Goal: Task Accomplishment & Management: Use online tool/utility

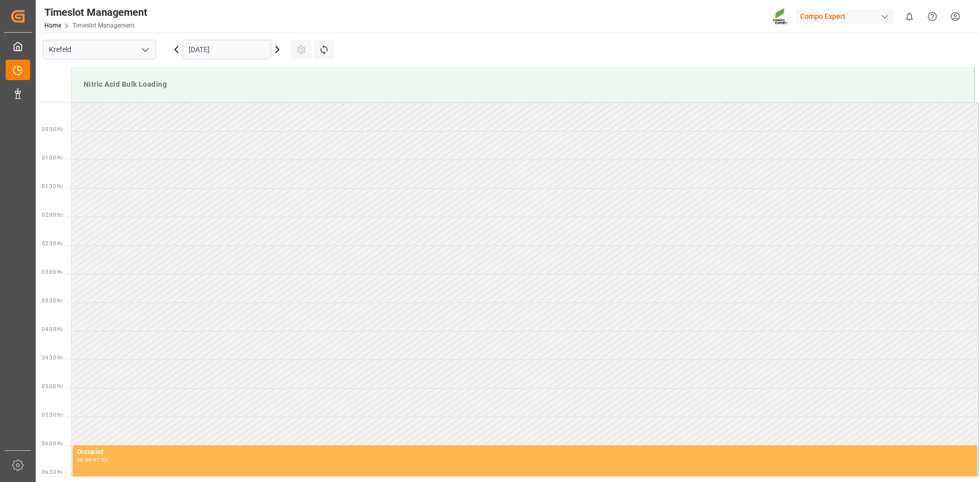
scroll to position [336, 0]
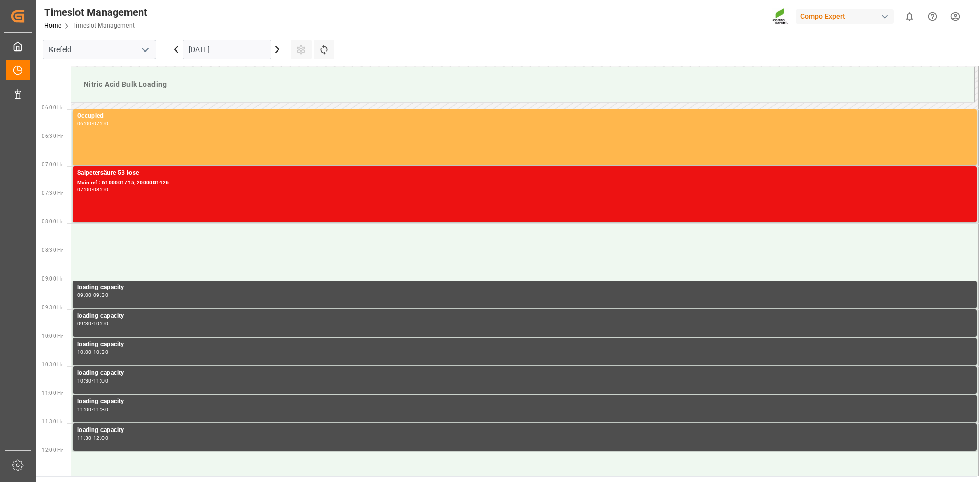
click at [176, 48] on icon at bounding box center [176, 49] width 3 height 6
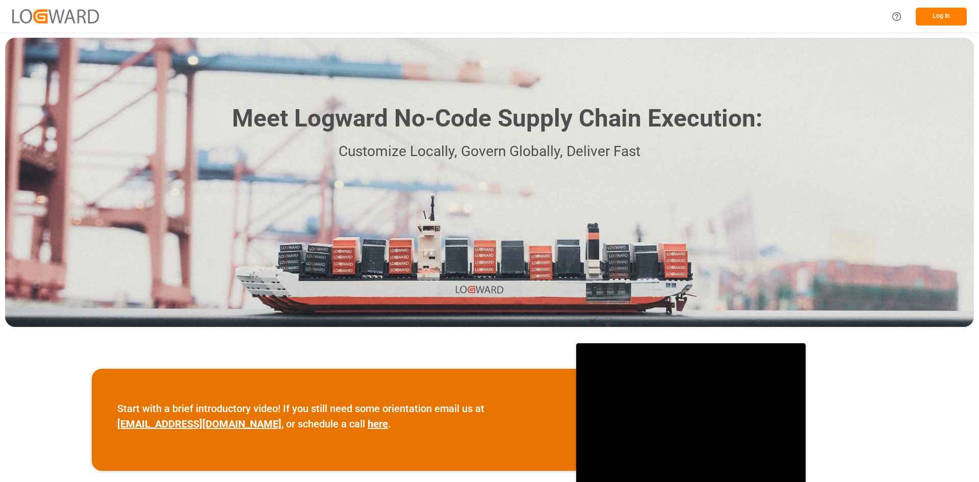
click at [944, 13] on button "Log In" at bounding box center [941, 17] width 51 height 18
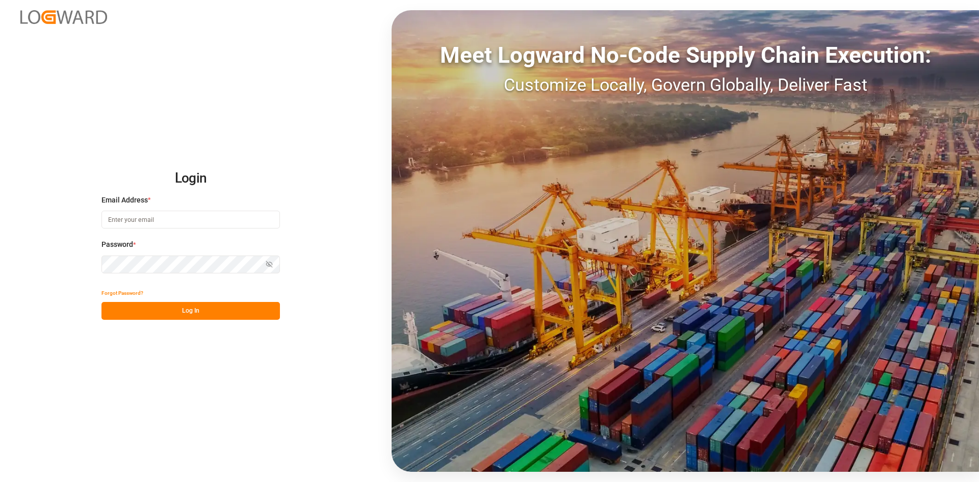
type input "[EMAIL_ADDRESS][DOMAIN_NAME]"
click at [233, 315] on button "Log In" at bounding box center [190, 311] width 179 height 18
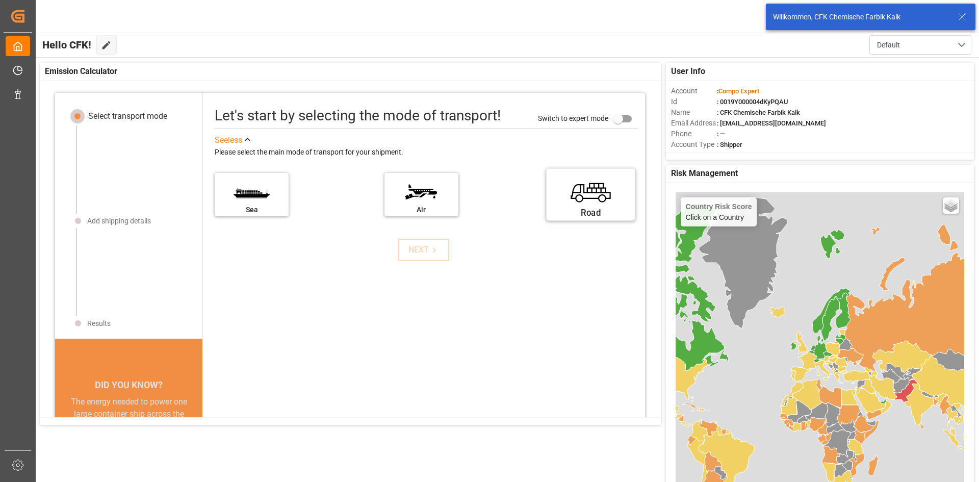
click at [570, 198] on label "Road" at bounding box center [591, 191] width 77 height 43
click at [0, 0] on input "Road" at bounding box center [0, 0] width 0 height 0
click at [413, 247] on div "NEXT" at bounding box center [424, 250] width 31 height 12
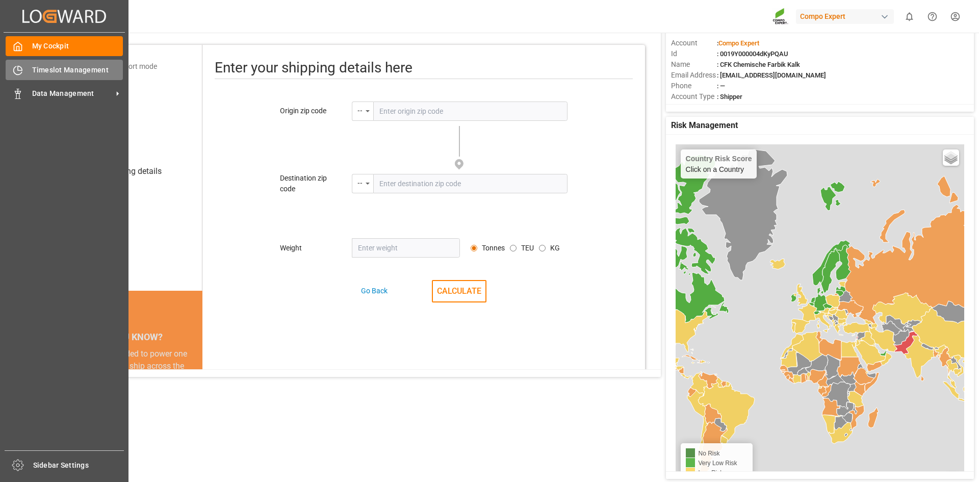
click at [92, 70] on span "Timeslot Management" at bounding box center [77, 70] width 91 height 11
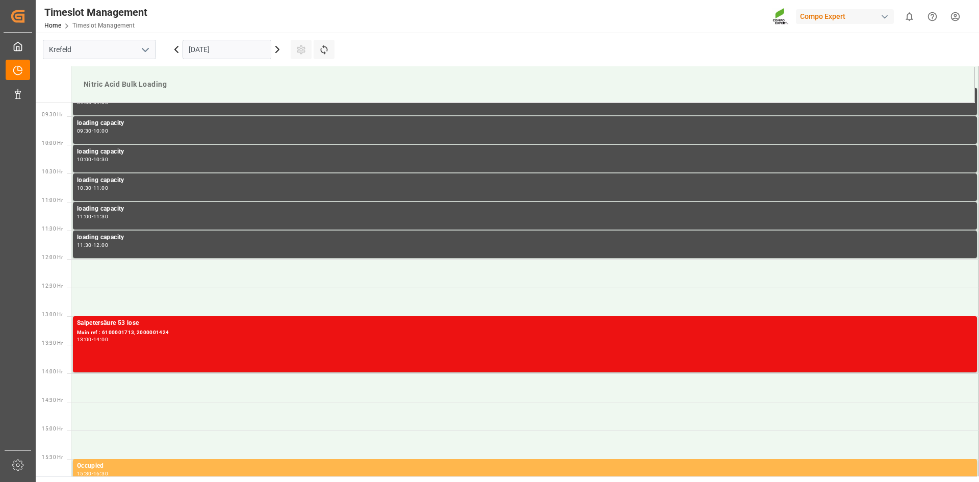
scroll to position [565, 0]
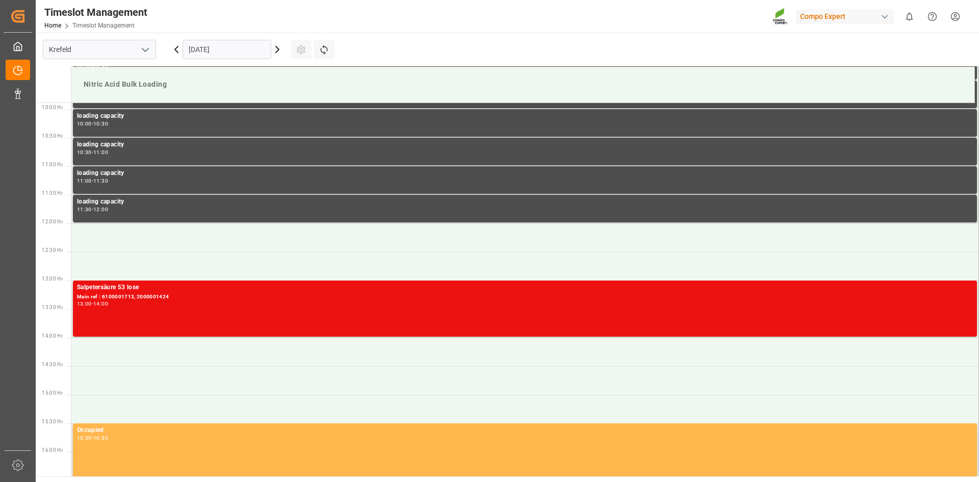
click at [280, 47] on icon at bounding box center [277, 49] width 12 height 12
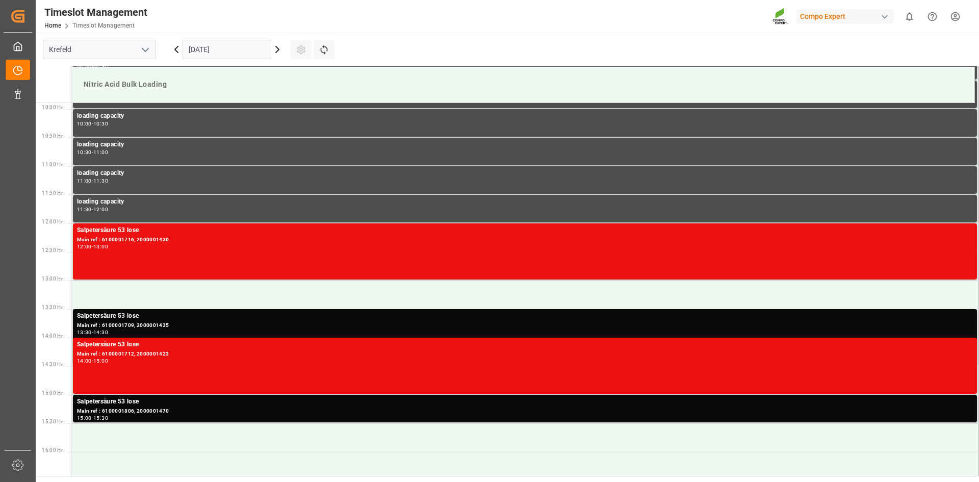
click at [280, 47] on icon at bounding box center [277, 49] width 12 height 12
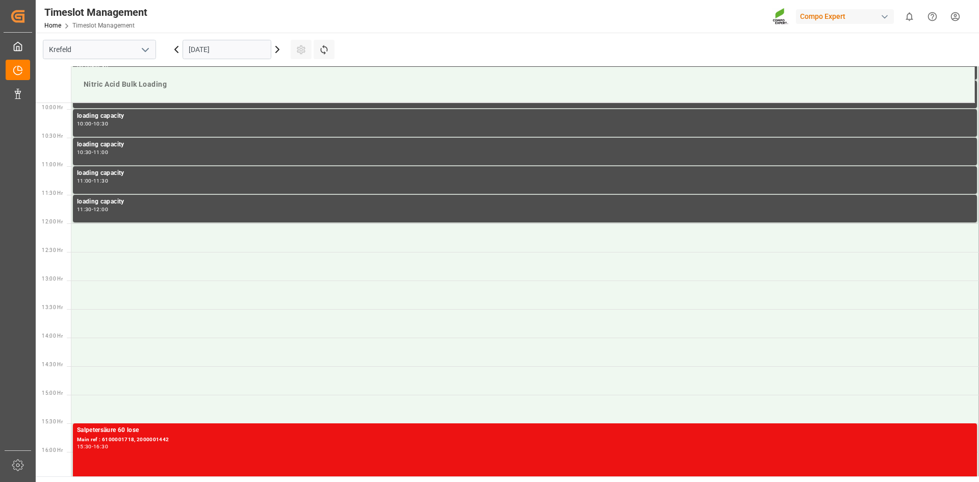
click at [279, 47] on icon at bounding box center [277, 49] width 12 height 12
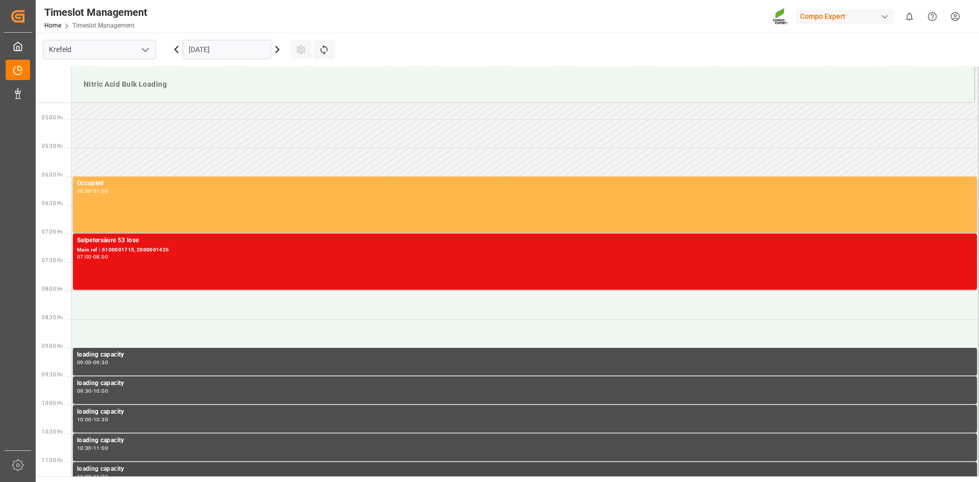
scroll to position [259, 0]
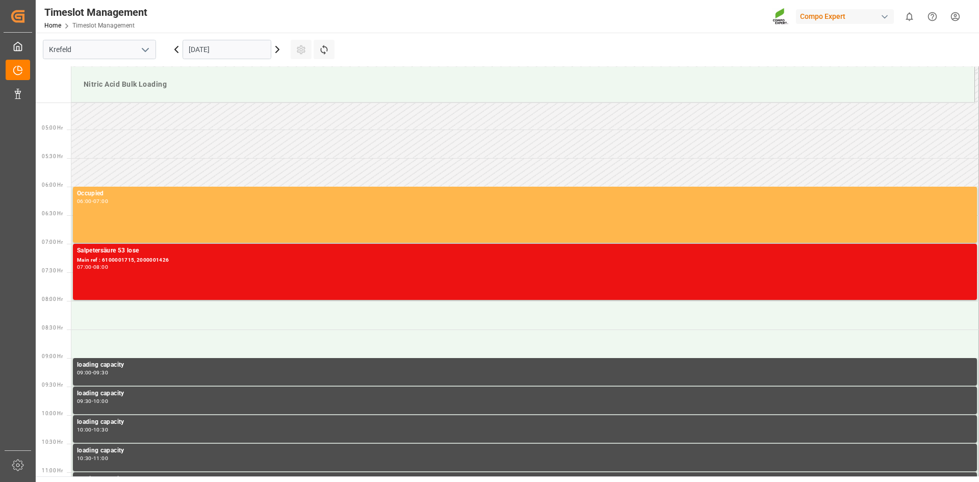
click at [174, 48] on icon at bounding box center [176, 49] width 12 height 12
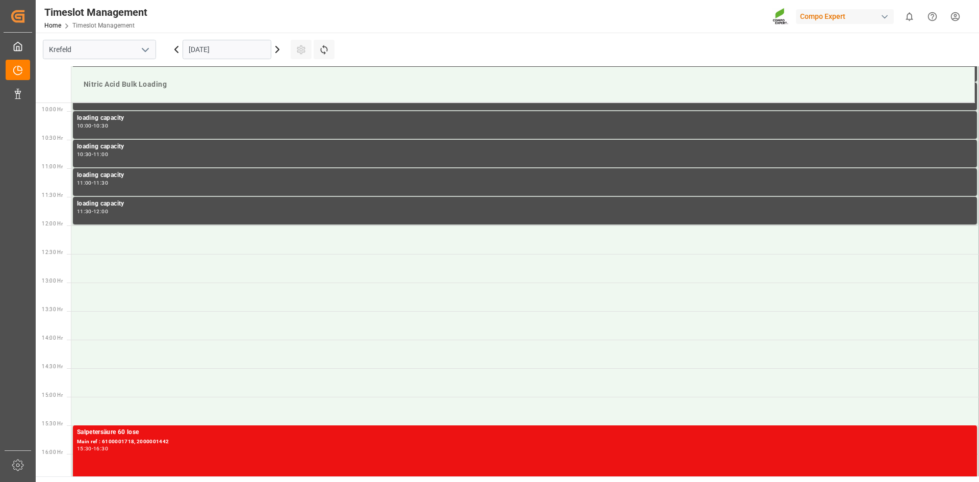
scroll to position [565, 0]
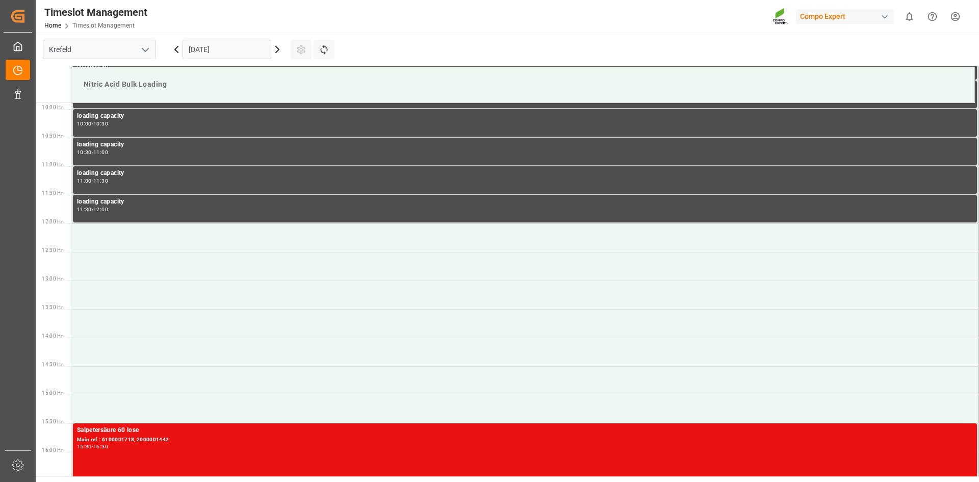
click at [174, 48] on icon at bounding box center [176, 49] width 12 height 12
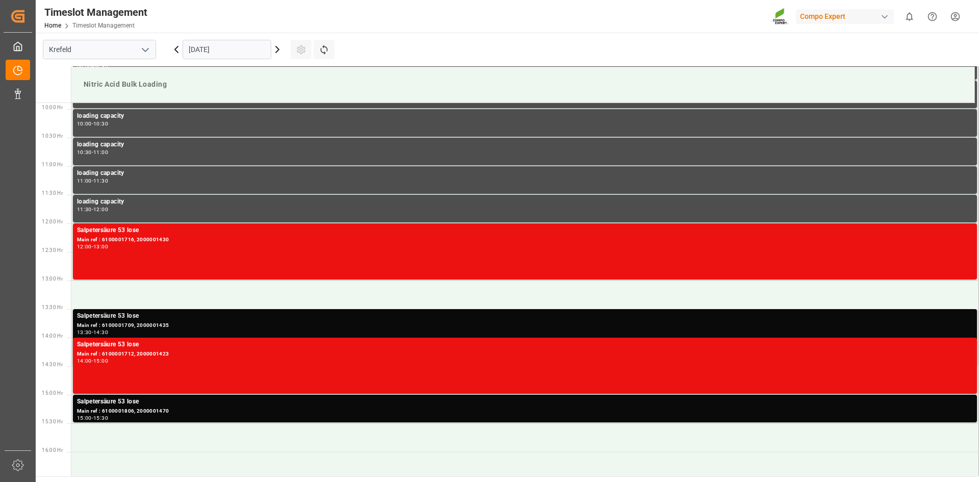
click at [183, 327] on div "Main ref : 6100001709, 2000001435" at bounding box center [525, 325] width 896 height 9
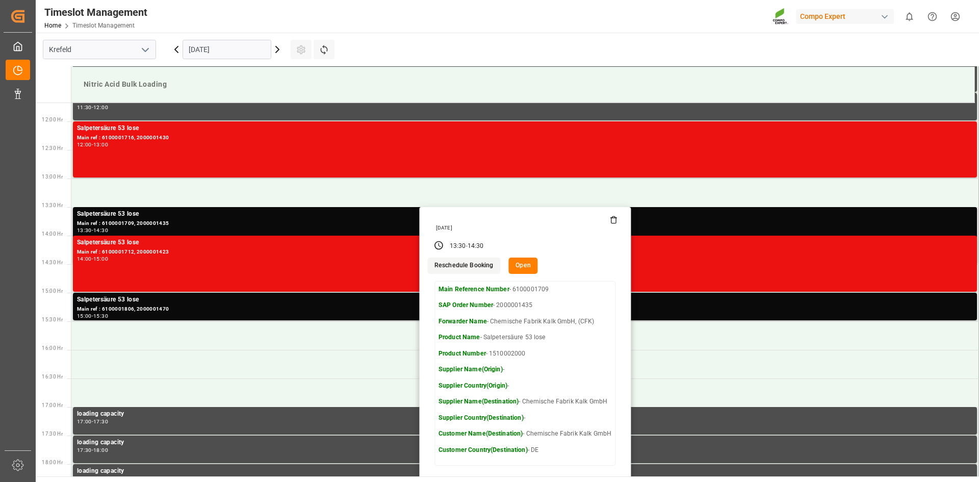
scroll to position [718, 0]
